Goal: Information Seeking & Learning: Learn about a topic

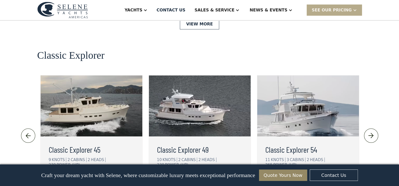
scroll to position [1090, 0]
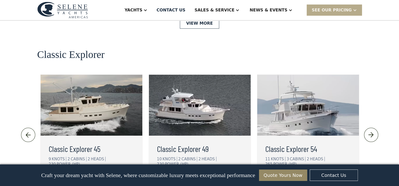
click at [187, 177] on div "view details" at bounding box center [177, 180] width 28 height 6
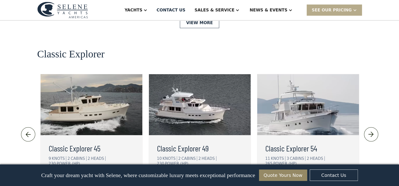
click at [303, 74] on img at bounding box center [308, 104] width 102 height 61
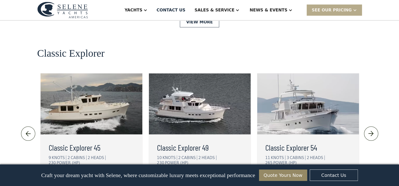
click at [286, 175] on div "view details" at bounding box center [286, 178] width 28 height 6
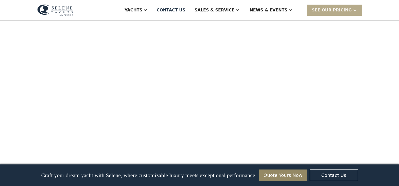
scroll to position [533, 0]
click at [339, 9] on div "SEE Our Pricing" at bounding box center [332, 10] width 40 height 6
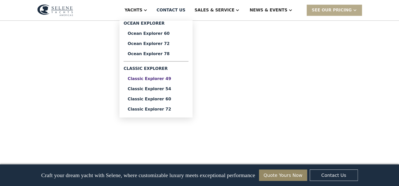
click at [179, 78] on div "Classic Explorer 49" at bounding box center [156, 79] width 57 height 4
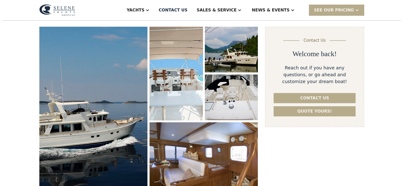
scroll to position [76, 0]
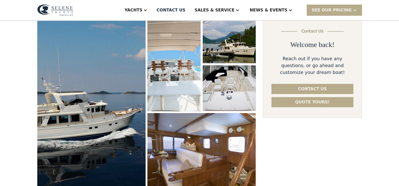
click at [109, 87] on img "open lightbox" at bounding box center [91, 103] width 111 height 177
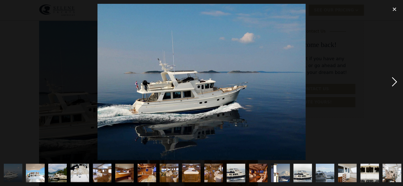
click at [394, 81] on div "next image" at bounding box center [394, 82] width 17 height 156
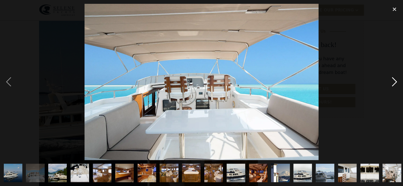
click at [395, 81] on div "next image" at bounding box center [394, 82] width 17 height 156
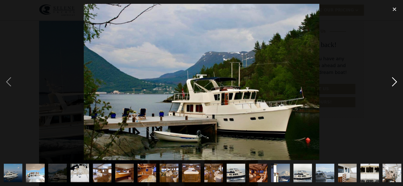
click at [395, 79] on div "next image" at bounding box center [394, 82] width 17 height 156
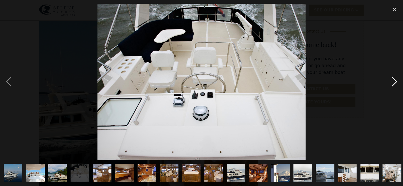
click at [395, 79] on div "next image" at bounding box center [394, 82] width 17 height 156
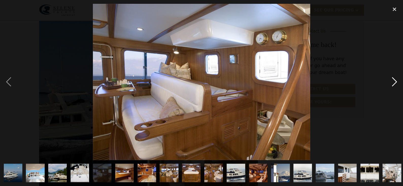
click at [395, 79] on div "next image" at bounding box center [394, 82] width 17 height 156
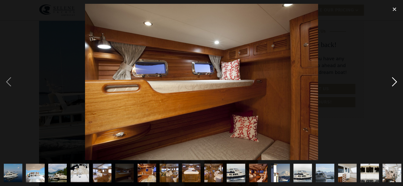
click at [395, 79] on div "next image" at bounding box center [394, 82] width 17 height 156
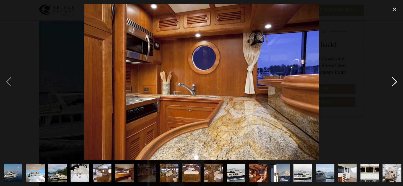
click at [395, 79] on div "next image" at bounding box center [394, 82] width 17 height 156
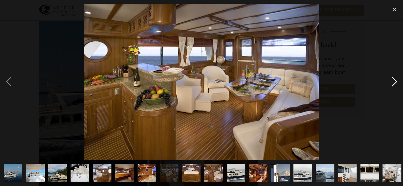
click at [394, 82] on div "next image" at bounding box center [394, 82] width 17 height 156
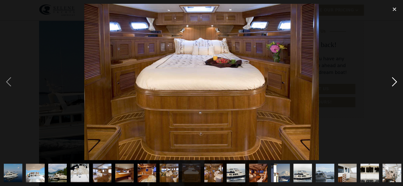
click at [394, 82] on div "next image" at bounding box center [394, 82] width 17 height 156
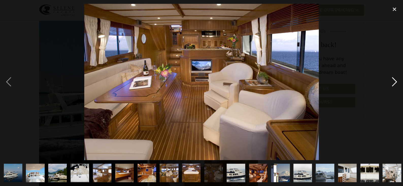
click at [394, 82] on div "next image" at bounding box center [394, 82] width 17 height 156
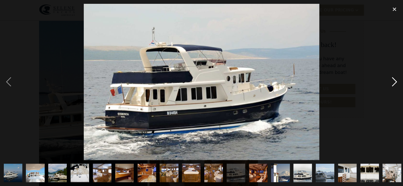
click at [394, 82] on div "next image" at bounding box center [394, 82] width 17 height 156
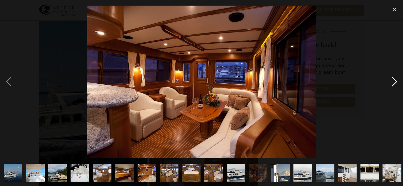
click at [394, 82] on div "next image" at bounding box center [394, 82] width 17 height 156
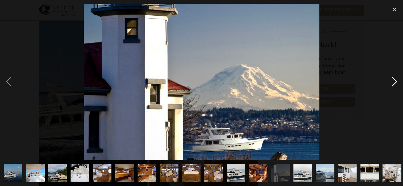
click at [394, 82] on div "next image" at bounding box center [394, 82] width 17 height 156
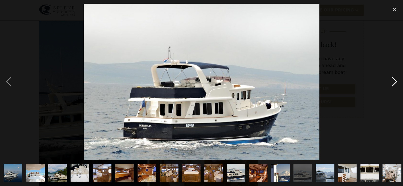
click at [394, 82] on div "next image" at bounding box center [394, 82] width 17 height 156
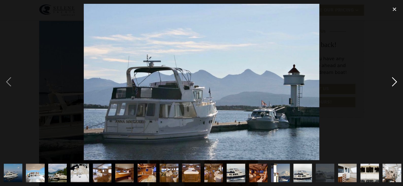
click at [394, 82] on div "next image" at bounding box center [394, 82] width 17 height 156
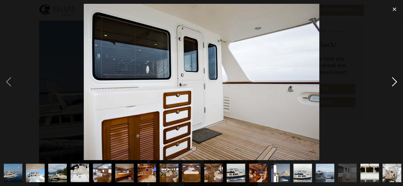
click at [394, 82] on div "next image" at bounding box center [394, 82] width 17 height 156
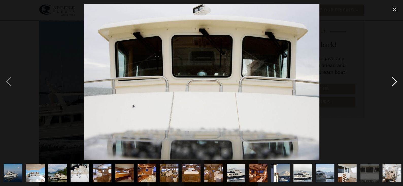
click at [394, 82] on div "next image" at bounding box center [394, 82] width 17 height 156
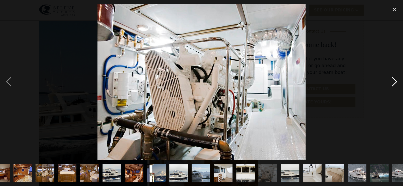
scroll to position [0, 158]
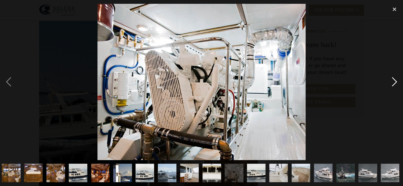
click at [394, 82] on div "next image" at bounding box center [394, 82] width 17 height 156
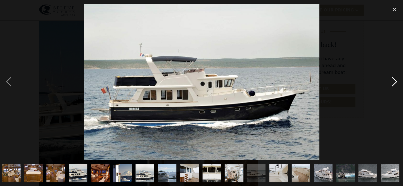
click at [394, 82] on div "next image" at bounding box center [394, 82] width 17 height 156
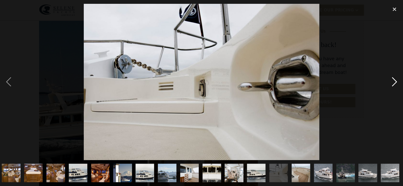
click at [394, 82] on div "next image" at bounding box center [394, 82] width 17 height 156
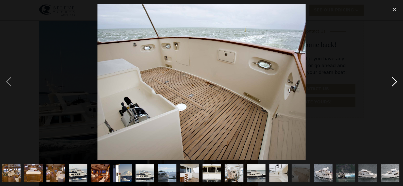
click at [394, 82] on div "next image" at bounding box center [394, 82] width 17 height 156
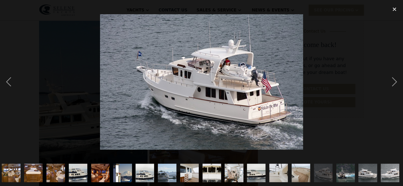
drag, startPoint x: 394, startPoint y: 82, endPoint x: 350, endPoint y: 88, distance: 44.6
click at [351, 88] on div at bounding box center [201, 82] width 403 height 156
click at [11, 86] on div "previous image" at bounding box center [8, 82] width 17 height 156
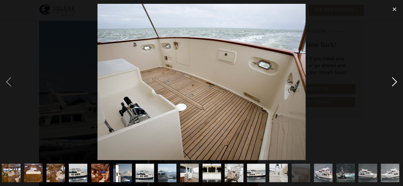
click at [388, 80] on div "next image" at bounding box center [394, 82] width 17 height 156
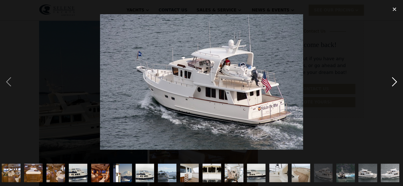
click at [393, 79] on div "next image" at bounding box center [394, 82] width 17 height 156
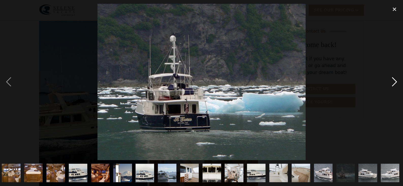
click at [392, 79] on div "next image" at bounding box center [394, 82] width 17 height 156
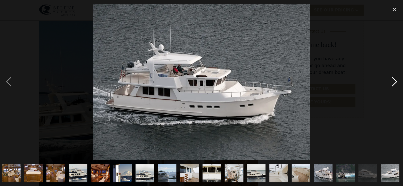
click at [392, 79] on div "next image" at bounding box center [394, 82] width 17 height 156
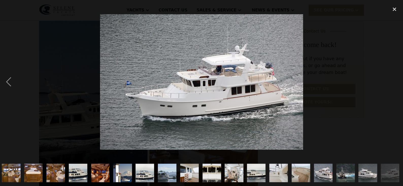
click at [392, 79] on div "next image" at bounding box center [394, 82] width 17 height 156
click at [393, 10] on div "close lightbox" at bounding box center [394, 9] width 17 height 11
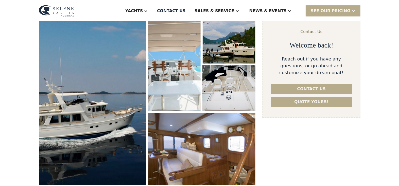
scroll to position [0, 0]
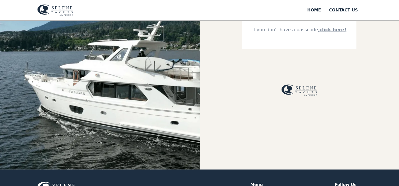
scroll to position [25, 0]
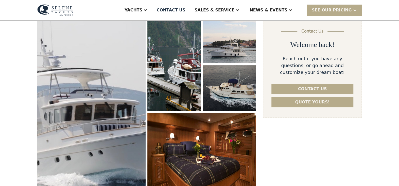
click at [133, 122] on img "open lightbox" at bounding box center [91, 105] width 115 height 187
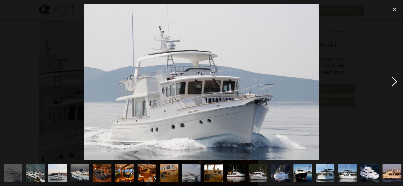
click at [396, 82] on div "next image" at bounding box center [394, 82] width 17 height 156
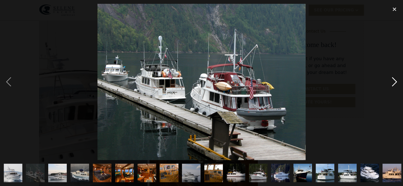
click at [396, 82] on div "next image" at bounding box center [394, 82] width 17 height 156
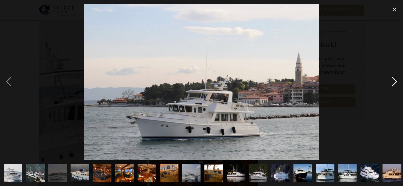
click at [396, 82] on div "next image" at bounding box center [394, 82] width 17 height 156
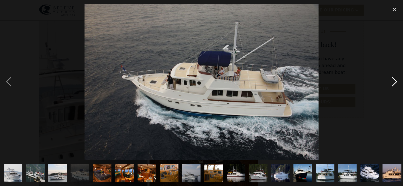
click at [396, 82] on div "next image" at bounding box center [394, 82] width 17 height 156
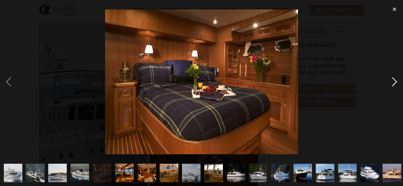
click at [396, 82] on div "next image" at bounding box center [394, 82] width 17 height 156
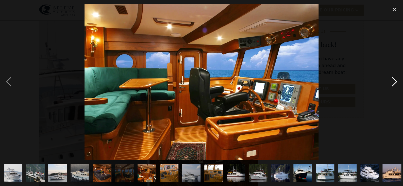
click at [396, 82] on div "next image" at bounding box center [394, 82] width 17 height 156
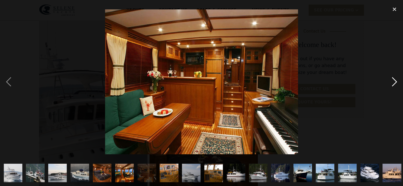
click at [396, 82] on div "next image" at bounding box center [394, 82] width 17 height 156
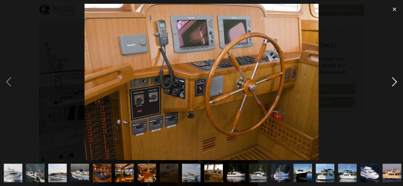
click at [396, 82] on div "next image" at bounding box center [394, 82] width 17 height 156
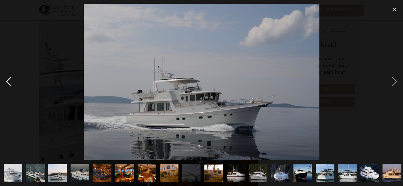
click at [10, 87] on div "previous image" at bounding box center [8, 82] width 17 height 156
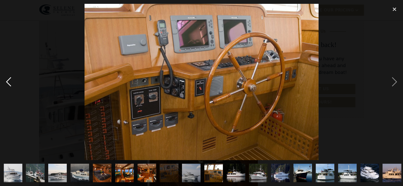
click at [5, 81] on div "previous image" at bounding box center [8, 82] width 17 height 156
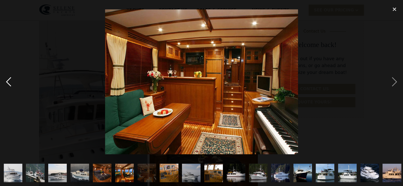
click at [7, 81] on div "previous image" at bounding box center [8, 82] width 17 height 156
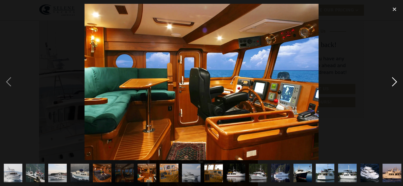
click at [392, 81] on div "next image" at bounding box center [394, 82] width 17 height 156
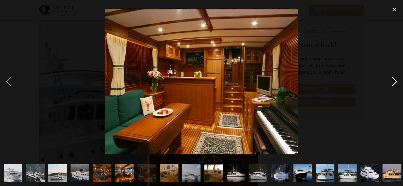
click at [392, 81] on div "next image" at bounding box center [394, 82] width 17 height 156
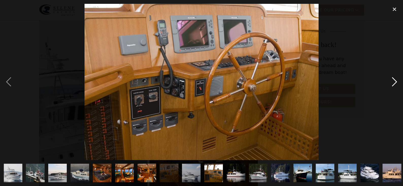
click at [392, 81] on div "next image" at bounding box center [394, 82] width 17 height 156
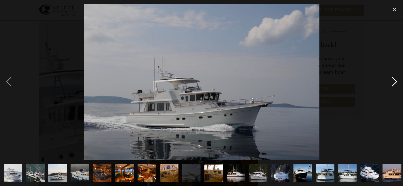
click at [392, 81] on div "next image" at bounding box center [394, 82] width 17 height 156
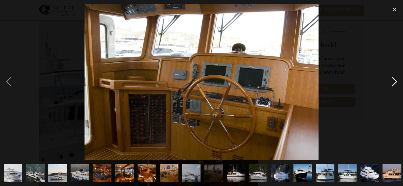
click at [392, 81] on div "next image" at bounding box center [394, 82] width 17 height 156
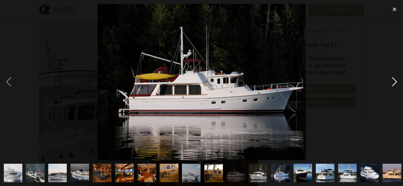
click at [392, 81] on div "next image" at bounding box center [394, 82] width 17 height 156
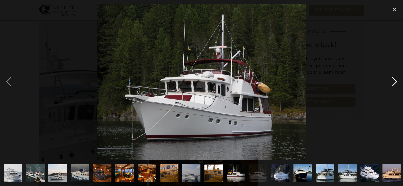
click at [392, 81] on div "next image" at bounding box center [394, 82] width 17 height 156
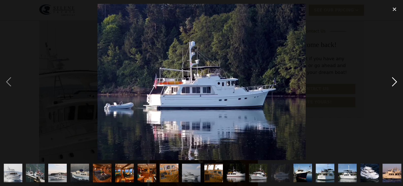
click at [395, 83] on div "next image" at bounding box center [394, 82] width 17 height 156
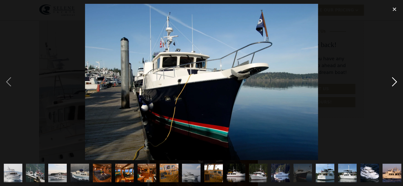
click at [395, 83] on div "next image" at bounding box center [394, 82] width 17 height 156
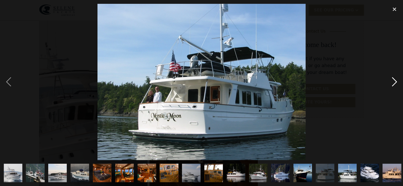
click at [395, 83] on div "next image" at bounding box center [394, 82] width 17 height 156
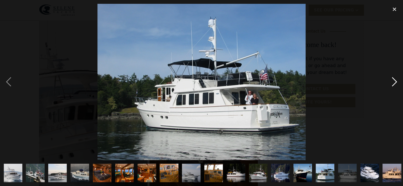
click at [395, 83] on div "next image" at bounding box center [394, 82] width 17 height 156
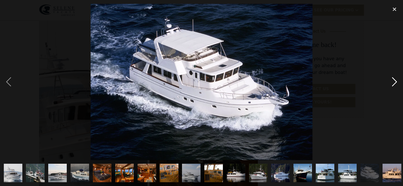
click at [395, 83] on div "next image" at bounding box center [394, 82] width 17 height 156
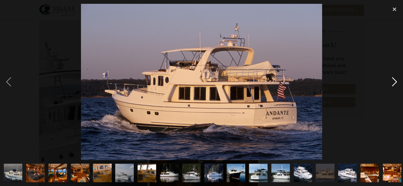
scroll to position [0, 69]
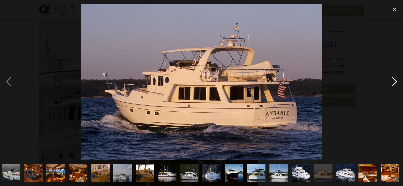
click at [395, 83] on div "next image" at bounding box center [394, 82] width 17 height 156
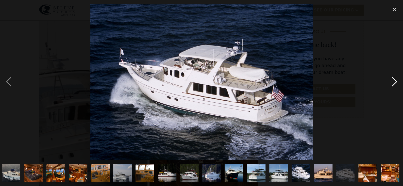
click at [395, 83] on div "next image" at bounding box center [394, 82] width 17 height 156
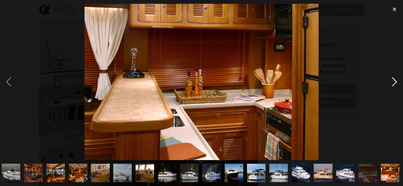
click at [395, 83] on div "next image" at bounding box center [394, 82] width 17 height 156
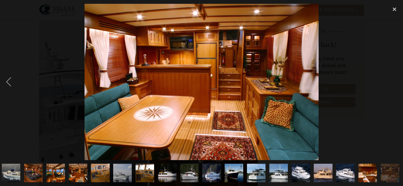
click at [395, 83] on div "next image" at bounding box center [394, 82] width 17 height 156
click at [393, 10] on div "close lightbox" at bounding box center [394, 9] width 17 height 11
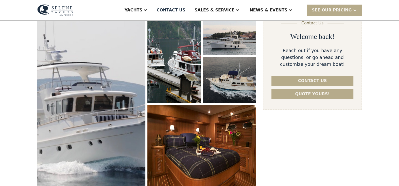
scroll to position [0, 0]
click at [345, 10] on div "SEE Our Pricing" at bounding box center [332, 10] width 40 height 6
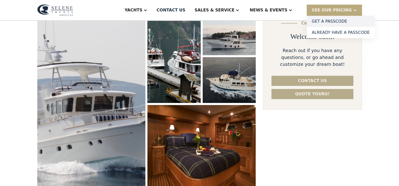
click at [333, 21] on link "Get a PASSCODE" at bounding box center [341, 21] width 68 height 11
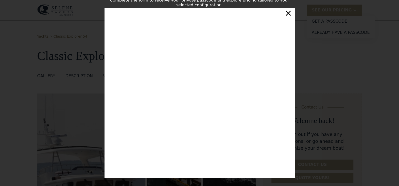
scroll to position [88, 0]
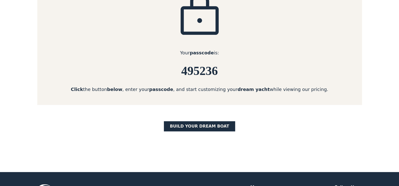
scroll to position [102, 0]
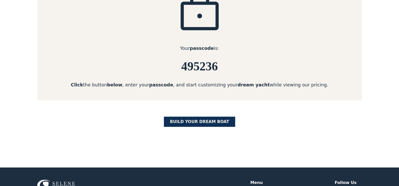
click at [191, 124] on link "BUILD yOUR dream boat" at bounding box center [200, 121] width 72 height 10
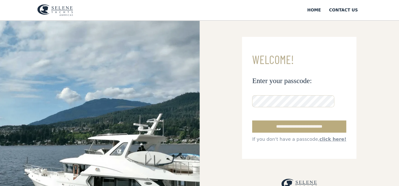
click at [290, 124] on input "**********" at bounding box center [299, 126] width 94 height 12
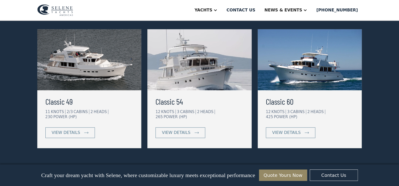
scroll to position [279, 0]
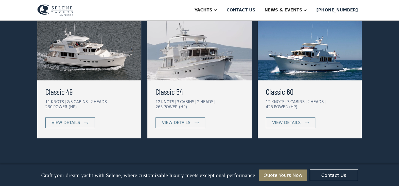
click at [78, 65] on img at bounding box center [89, 49] width 104 height 61
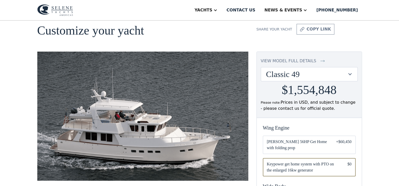
scroll to position [25, 0]
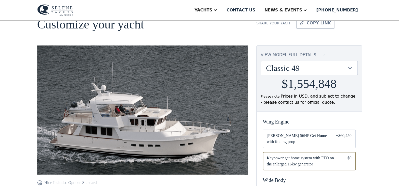
click at [350, 67] on div at bounding box center [349, 67] width 5 height 5
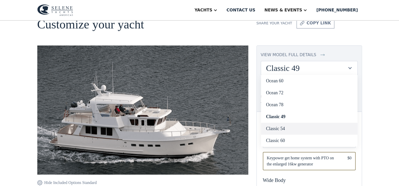
click at [279, 126] on link "Classic 54" at bounding box center [309, 129] width 96 height 12
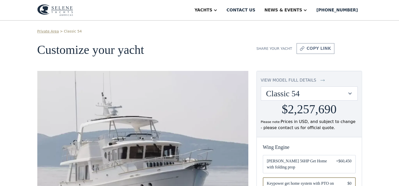
click at [346, 92] on div "Classic 54" at bounding box center [306, 94] width 81 height 10
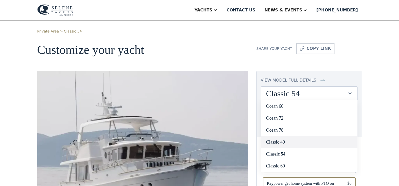
click at [280, 138] on link "Classic 49" at bounding box center [309, 142] width 96 height 12
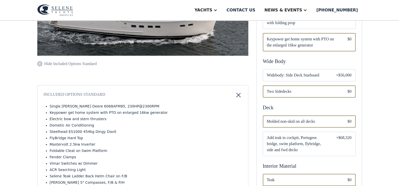
scroll to position [152, 0]
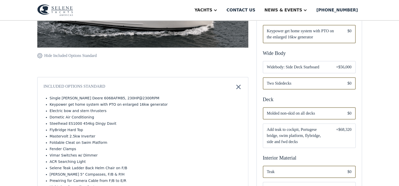
click at [308, 135] on span "Add teak to cockpit, Portugese bridge, swim platform, flybridge, side and fwd d…" at bounding box center [297, 135] width 61 height 18
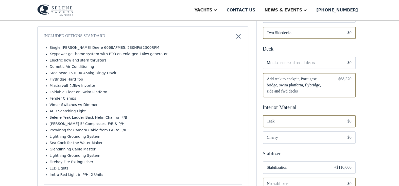
scroll to position [203, 0]
click at [295, 136] on span "Cherry" at bounding box center [303, 137] width 73 height 6
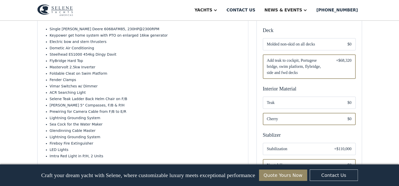
scroll to position [253, 0]
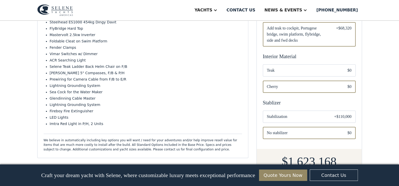
click at [296, 133] on span "No stabilizer" at bounding box center [303, 133] width 73 height 6
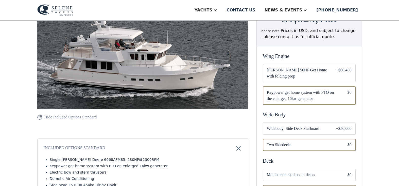
scroll to position [76, 0]
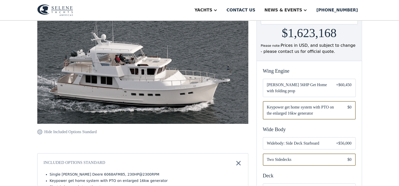
click at [304, 88] on span "[PERSON_NAME] 56HP Get Home with folding prop" at bounding box center [297, 88] width 61 height 12
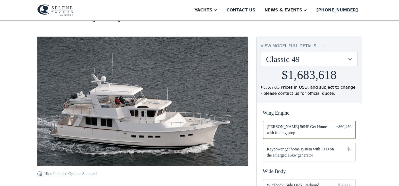
scroll to position [25, 0]
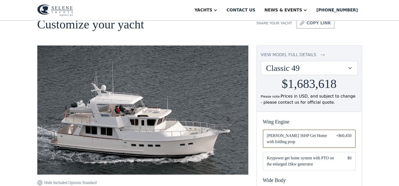
click at [143, 131] on img at bounding box center [142, 121] width 211 height 152
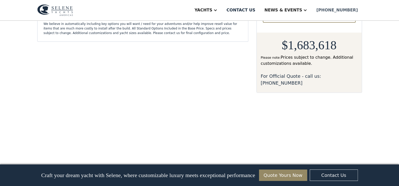
scroll to position [346, 0]
